Goal: Task Accomplishment & Management: Use online tool/utility

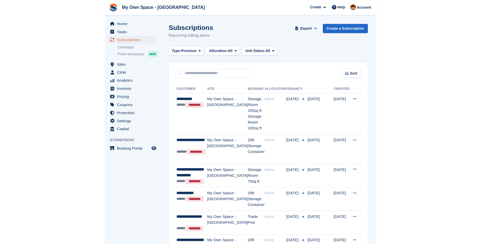
scroll to position [25, 0]
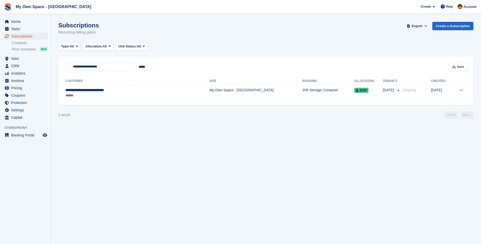
click at [21, 35] on span "Subscriptions" at bounding box center [26, 36] width 30 height 7
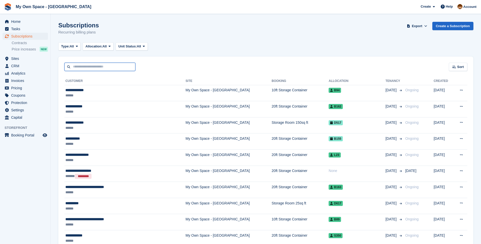
click at [102, 67] on input "text" at bounding box center [99, 67] width 71 height 8
type input "**"
click at [22, 22] on span "Home" at bounding box center [26, 21] width 30 height 7
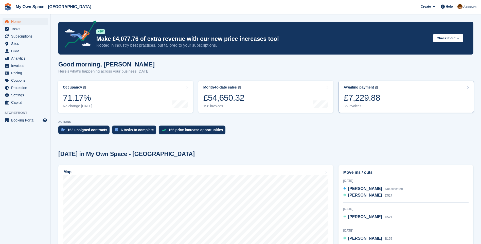
click at [351, 107] on div "35 invoices" at bounding box center [361, 106] width 36 height 4
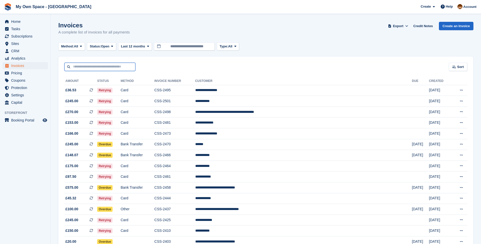
click at [106, 64] on input "text" at bounding box center [99, 67] width 71 height 8
type input "******"
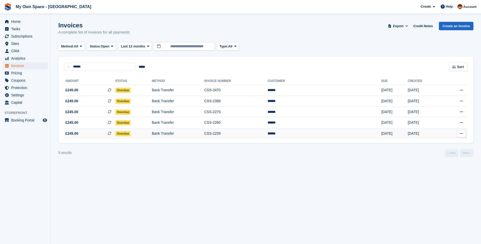
drag, startPoint x: 235, startPoint y: 90, endPoint x: 431, endPoint y: 136, distance: 201.0
click at [431, 136] on tbody "£245.00 This is a recurring subscription invoice. Overdue Bank Transfer CSS-247…" at bounding box center [265, 112] width 403 height 54
click at [408, 26] on icon at bounding box center [406, 25] width 3 height 3
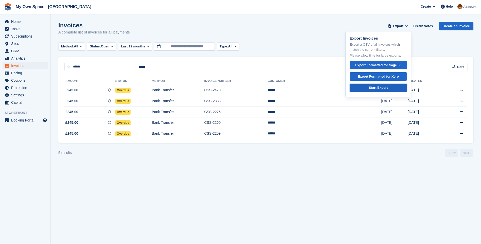
click at [384, 87] on div "Start Export" at bounding box center [378, 87] width 19 height 5
click at [322, 174] on section "Invoices A complete list of invoices for all payments Export Export Invoices Ex…" at bounding box center [266, 122] width 430 height 244
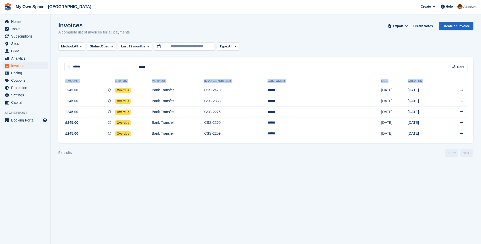
drag, startPoint x: 65, startPoint y: 89, endPoint x: 406, endPoint y: 139, distance: 345.0
click at [406, 139] on div "Amount Status Method Invoice Number Customer Due Created £245.00 This is a recu…" at bounding box center [265, 107] width 415 height 72
copy table "Amount Status Method Invoice Number Customer Due Created"
click at [267, 92] on td "CSS-2470" at bounding box center [235, 90] width 63 height 11
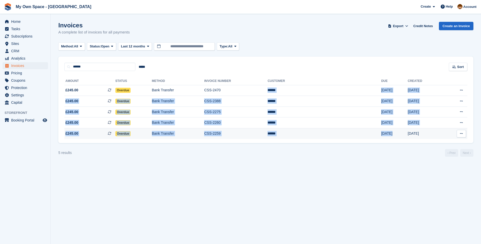
drag, startPoint x: 315, startPoint y: 90, endPoint x: 392, endPoint y: 137, distance: 89.6
click at [392, 137] on tbody "£245.00 This is a recurring subscription invoice. Overdue Bank Transfer CSS-247…" at bounding box center [265, 112] width 403 height 54
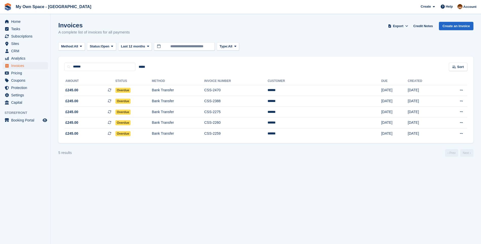
click at [320, 176] on section "Invoices A complete list of invoices for all payments Export Export Invoices Ex…" at bounding box center [266, 122] width 430 height 244
drag, startPoint x: 364, startPoint y: 91, endPoint x: 377, endPoint y: 90, distance: 12.9
click at [381, 90] on td "18 Aug" at bounding box center [394, 90] width 27 height 11
click at [320, 90] on td "******" at bounding box center [324, 90] width 114 height 11
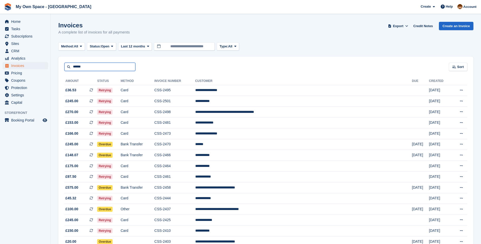
click at [88, 66] on input "******" at bounding box center [99, 67] width 71 height 8
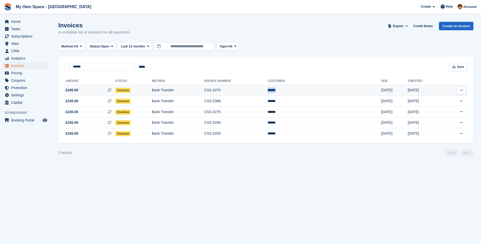
drag, startPoint x: 327, startPoint y: 90, endPoint x: 315, endPoint y: 90, distance: 12.4
click at [315, 90] on td "******" at bounding box center [324, 90] width 114 height 11
drag, startPoint x: 65, startPoint y: 90, endPoint x: 411, endPoint y: 133, distance: 348.8
click at [411, 133] on tbody "£245.00 This is a recurring subscription invoice. Overdue Bank Transfer CSS-247…" at bounding box center [265, 112] width 403 height 54
drag, startPoint x: 58, startPoint y: 25, endPoint x: 412, endPoint y: 134, distance: 369.9
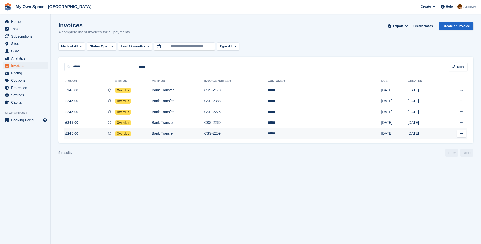
click at [412, 134] on turbo-frame "Invoices A complete list of invoices for all payments Export Export Invoices Ex…" at bounding box center [265, 89] width 415 height 135
copy turbo-frame "Invoices A complete list of invoices for all payments Export Export Invoices Ex…"
click at [17, 36] on span "Subscriptions" at bounding box center [26, 36] width 30 height 7
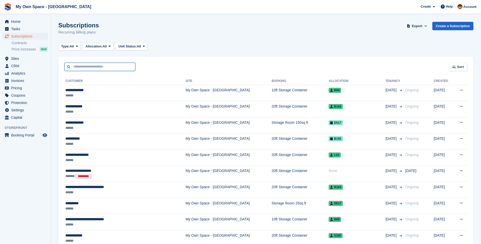
click at [81, 65] on input "text" at bounding box center [99, 67] width 71 height 8
type input "***"
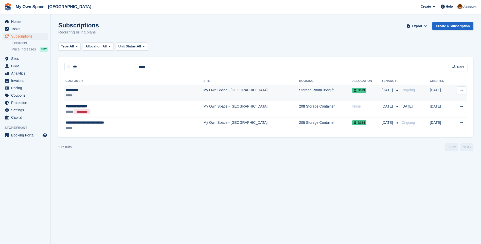
click at [203, 92] on td "My Own Space - [GEOGRAPHIC_DATA]" at bounding box center [251, 93] width 96 height 16
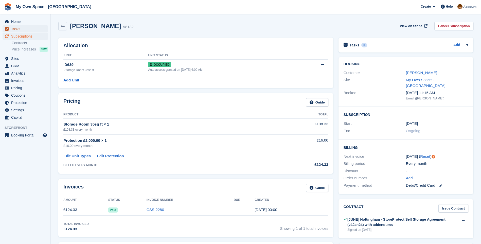
click at [14, 30] on span "Tasks" at bounding box center [26, 28] width 30 height 7
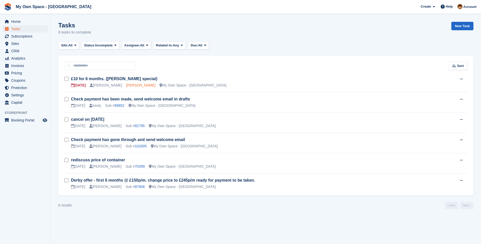
click at [128, 85] on link "[PERSON_NAME]" at bounding box center [140, 85] width 29 height 4
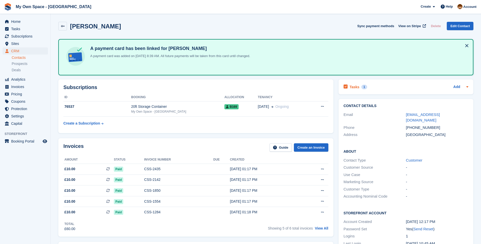
click at [356, 85] on h2 "Tasks" at bounding box center [354, 87] width 10 height 5
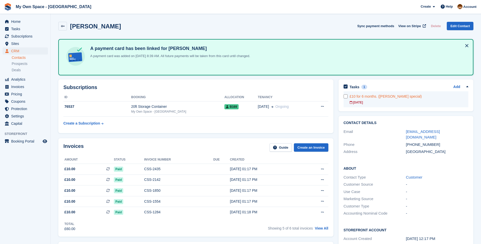
click at [374, 99] on link "£10 for 6 months. ([PERSON_NAME] special) [DATE]" at bounding box center [408, 99] width 119 height 16
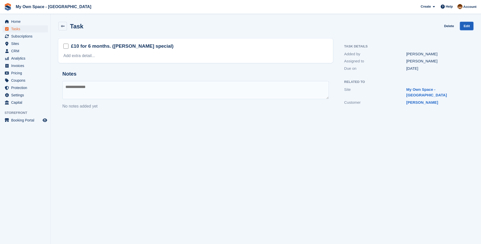
click at [467, 26] on link "Edit" at bounding box center [466, 26] width 13 height 8
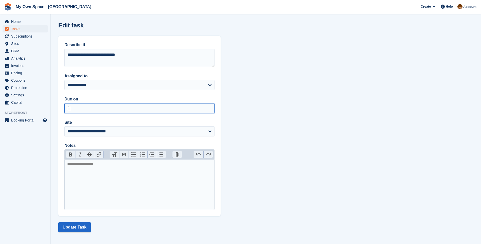
click at [70, 109] on input "text" at bounding box center [139, 108] width 150 height 10
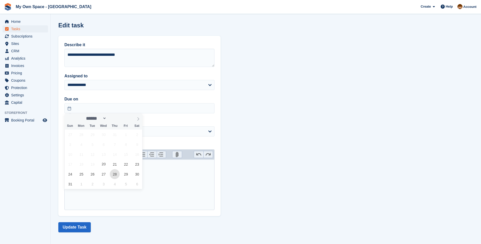
click at [115, 173] on span "28" at bounding box center [115, 174] width 10 height 10
type input "**********"
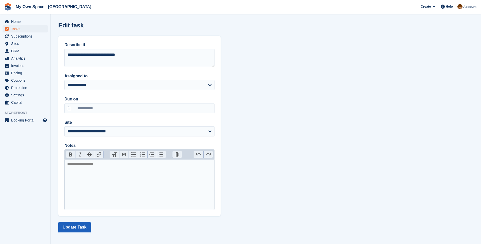
click at [78, 224] on button "Update Task" at bounding box center [74, 227] width 32 height 10
